Goal: Information Seeking & Learning: Learn about a topic

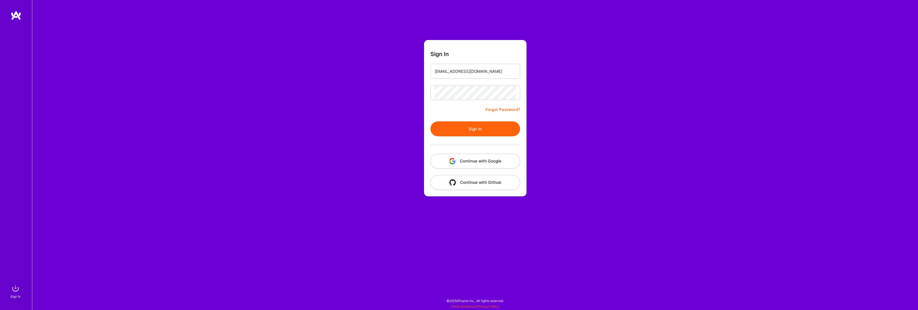
click at [454, 159] on img "button" at bounding box center [452, 161] width 6 height 6
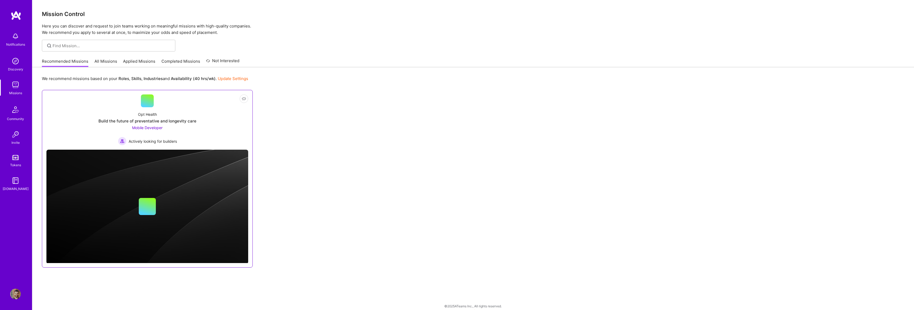
click at [140, 102] on link "Not Interested Opt Health Build the future of preventative and longevity care M…" at bounding box center [147, 119] width 202 height 51
click at [110, 59] on link "All Missions" at bounding box center [105, 62] width 23 height 9
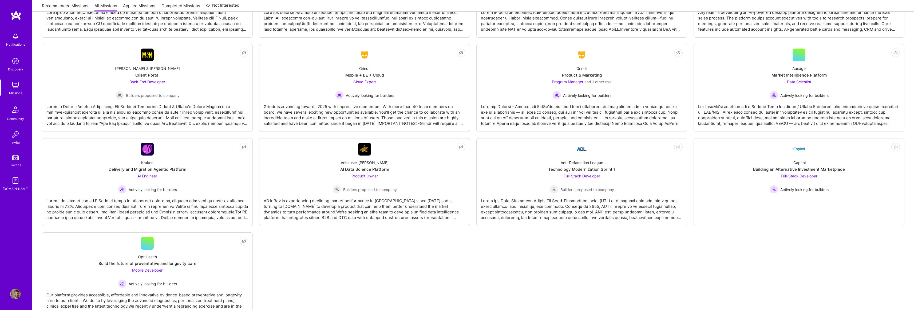
scroll to position [1027, 0]
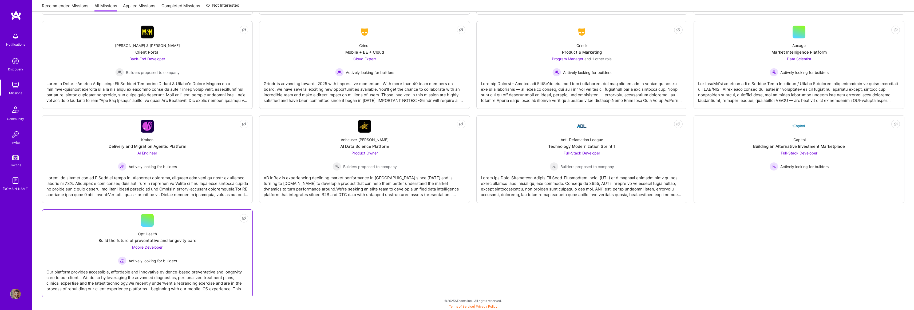
click at [158, 245] on span "Mobile Developer" at bounding box center [147, 247] width 30 height 5
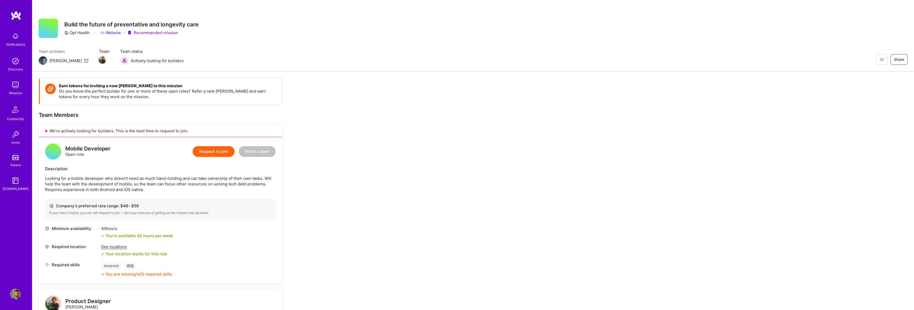
click at [12, 39] on img at bounding box center [15, 36] width 11 height 11
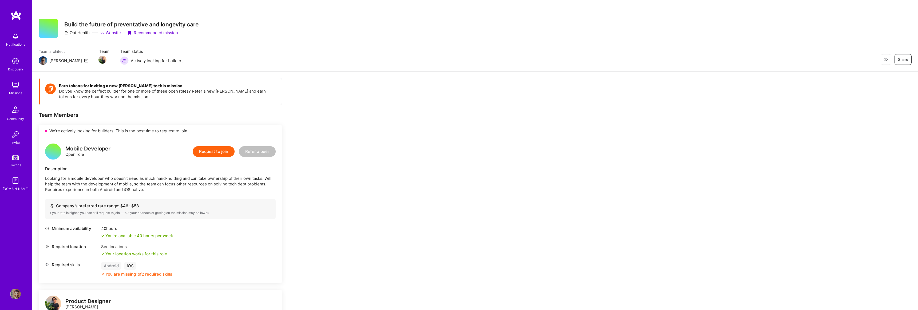
click at [14, 62] on img at bounding box center [15, 61] width 11 height 11
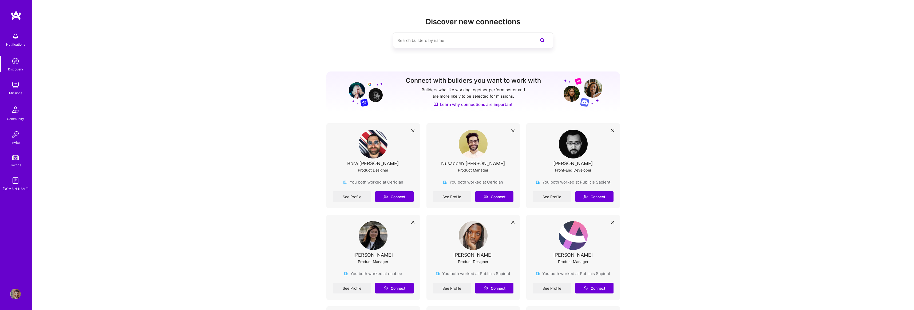
click at [15, 86] on img at bounding box center [15, 84] width 11 height 11
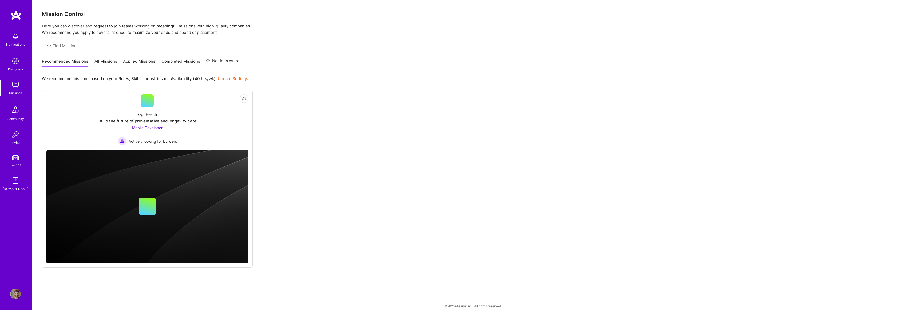
click at [16, 113] on img at bounding box center [15, 109] width 13 height 13
